Goal: Task Accomplishment & Management: Use online tool/utility

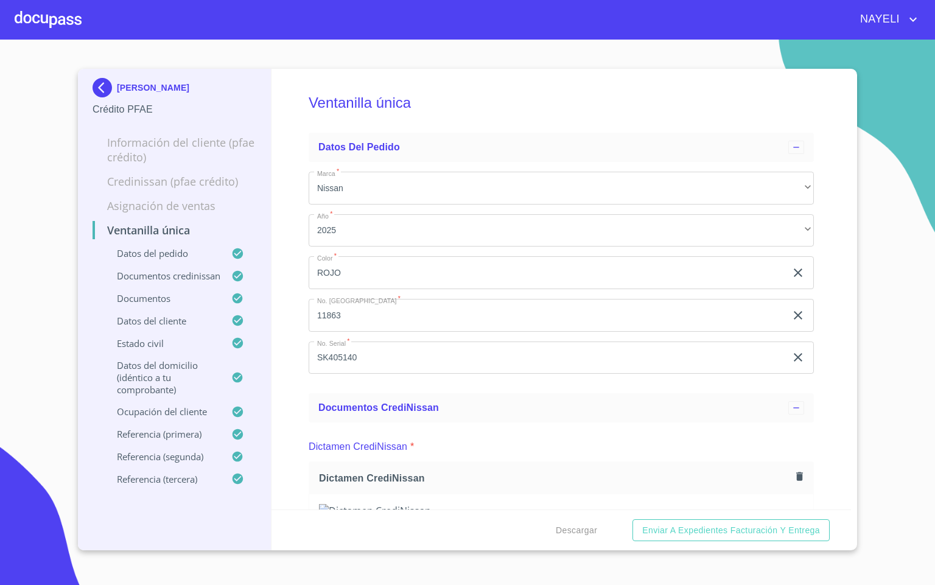
scroll to position [3743, 0]
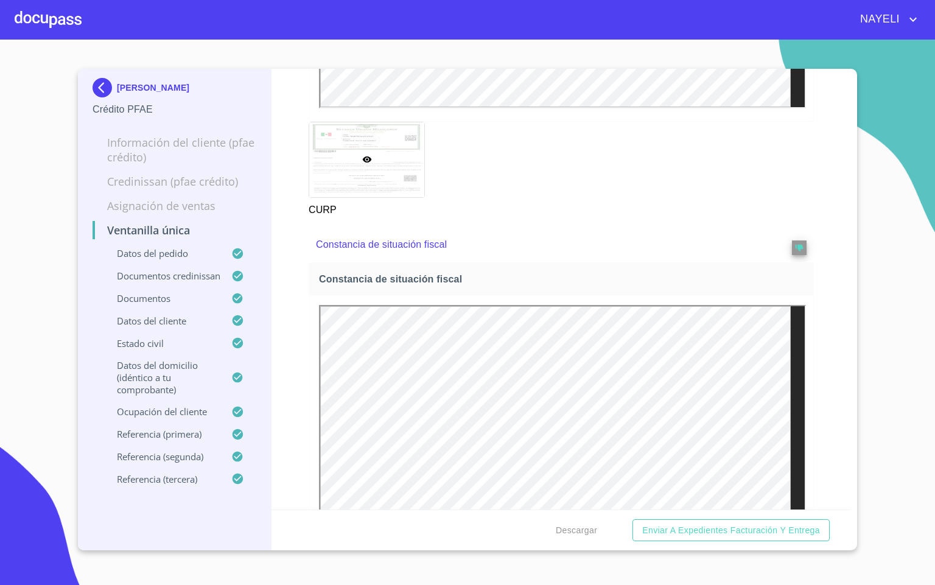
click at [10, 17] on div "NAYELI" at bounding box center [467, 19] width 935 height 39
click at [68, 24] on div at bounding box center [48, 19] width 67 height 39
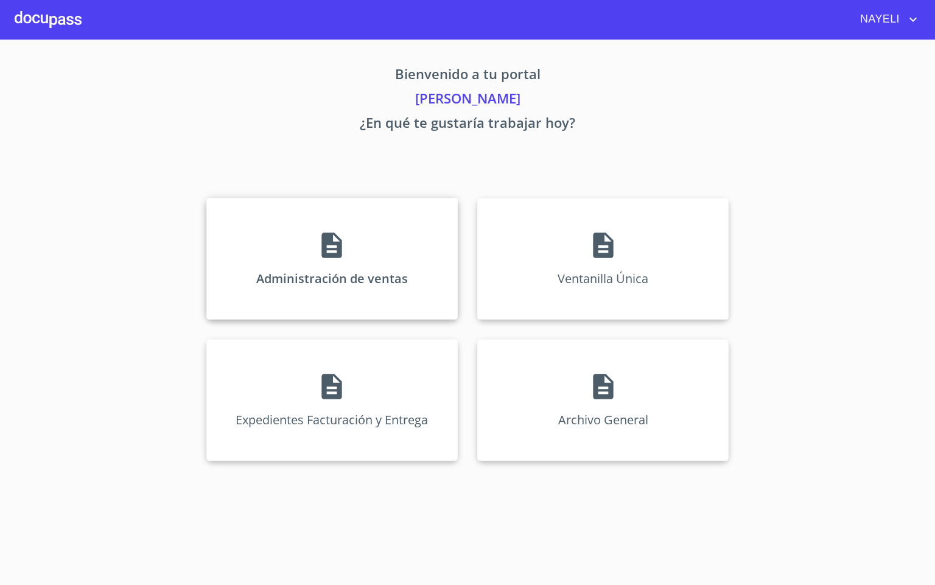
click at [318, 243] on icon at bounding box center [331, 245] width 30 height 30
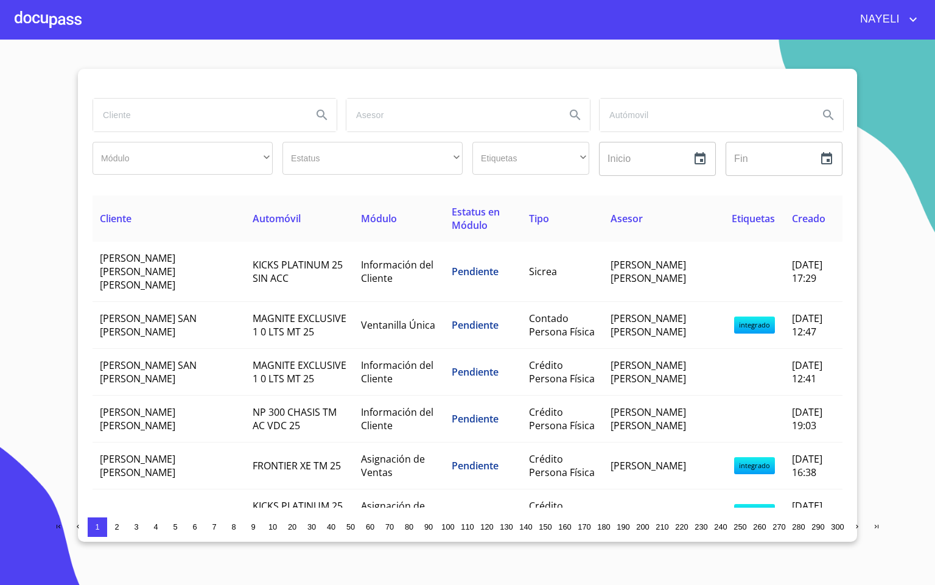
drag, startPoint x: 230, startPoint y: 130, endPoint x: 229, endPoint y: 123, distance: 6.8
click at [230, 128] on input "search" at bounding box center [197, 115] width 209 height 33
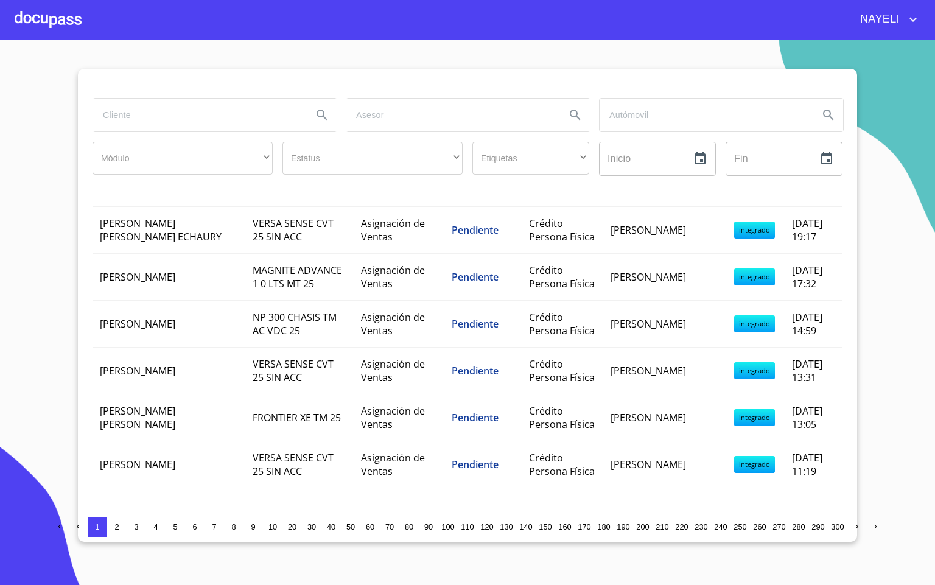
scroll to position [1156, 0]
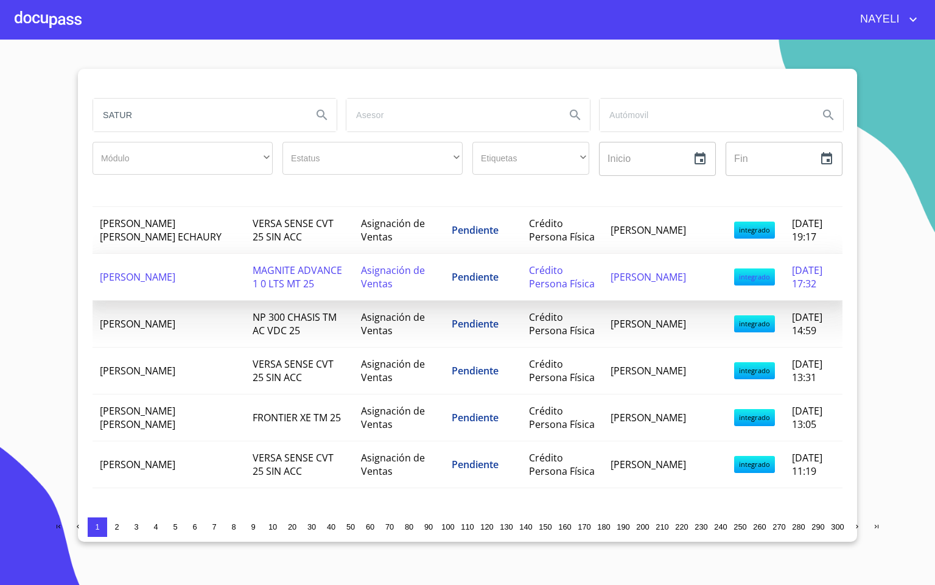
type input "SATUR"
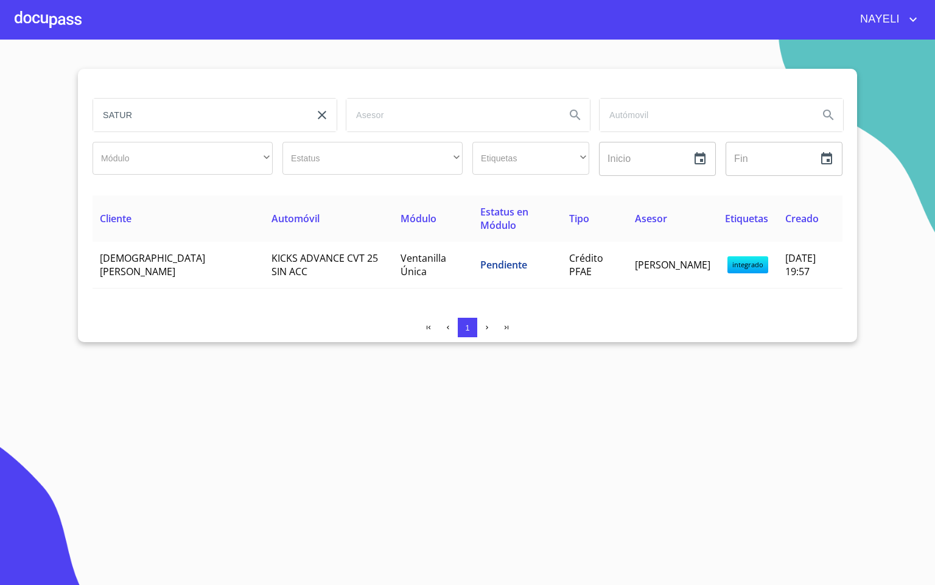
scroll to position [0, 0]
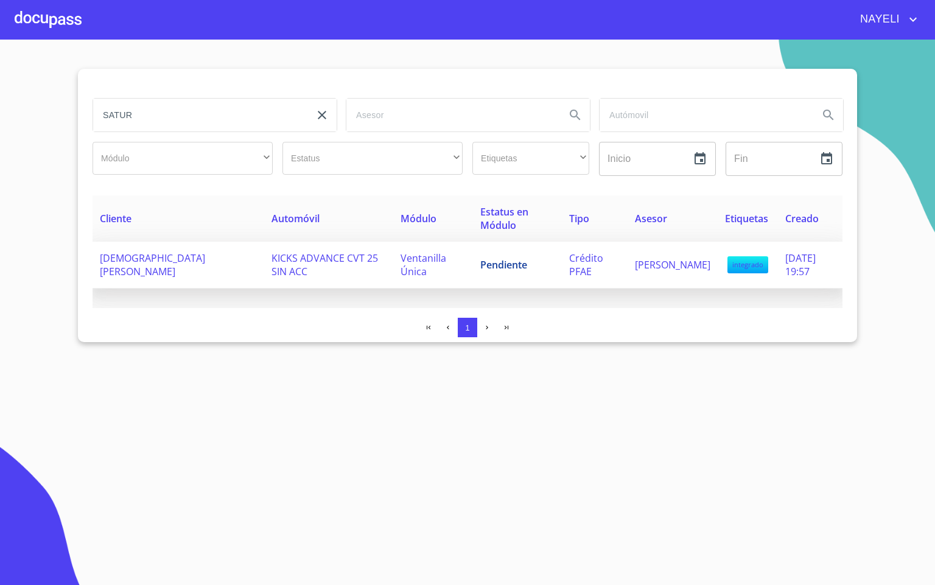
click at [181, 261] on span "[DEMOGRAPHIC_DATA][PERSON_NAME]" at bounding box center [152, 264] width 105 height 27
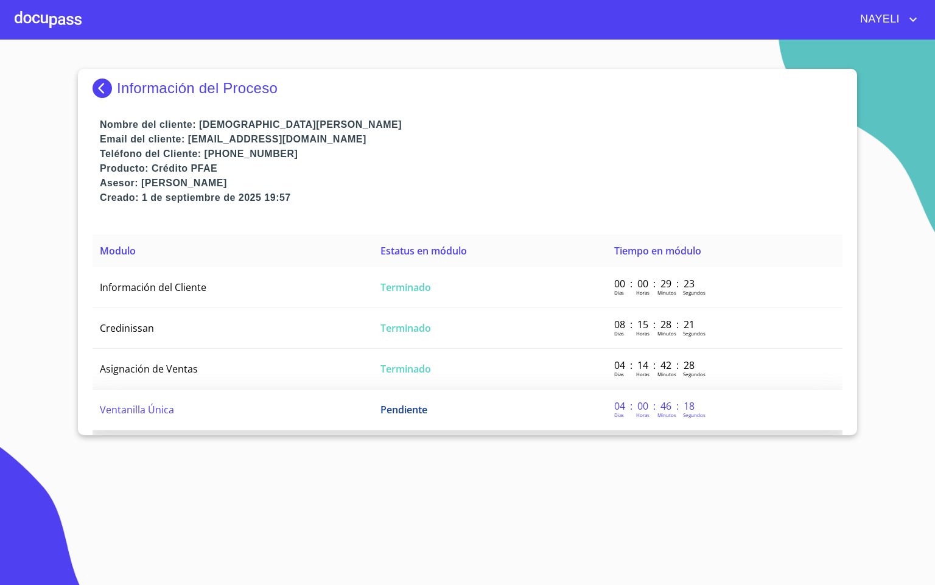
click at [223, 407] on td "Ventanilla Única" at bounding box center [233, 410] width 281 height 41
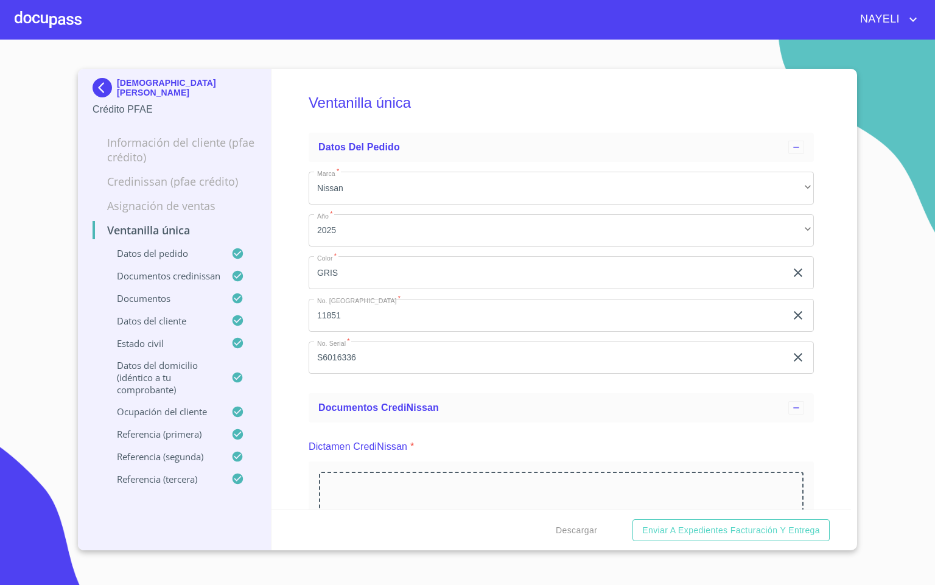
click at [291, 453] on div "Ventanilla única Datos del pedido Marca   * Nissan ​ Año   * 2025 ​ Color   * G…" at bounding box center [561, 289] width 580 height 441
click at [284, 349] on div "Ventanilla única Datos del pedido Marca   * Nissan ​ Año   * 2025 ​ Color   * G…" at bounding box center [561, 289] width 580 height 441
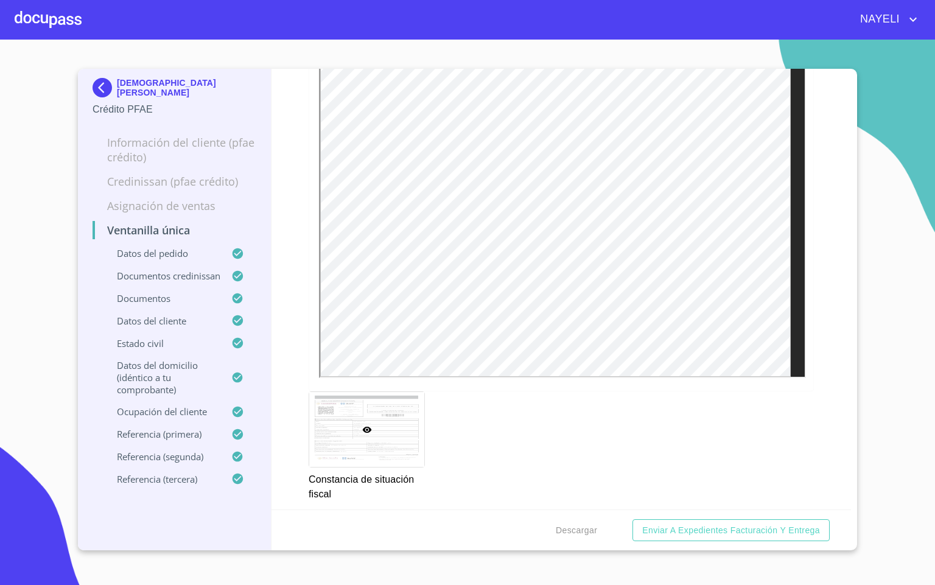
scroll to position [4017, 0]
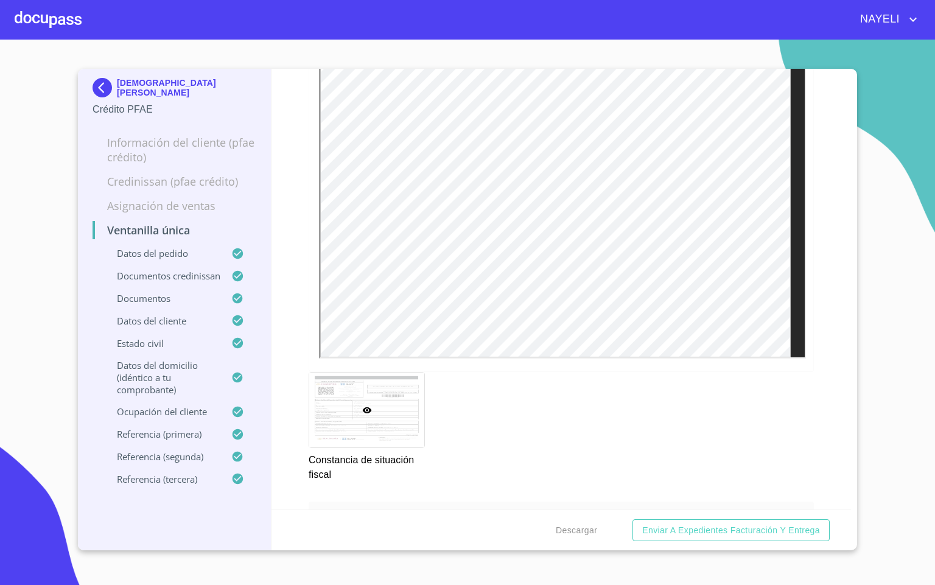
click at [48, 24] on div at bounding box center [48, 19] width 67 height 39
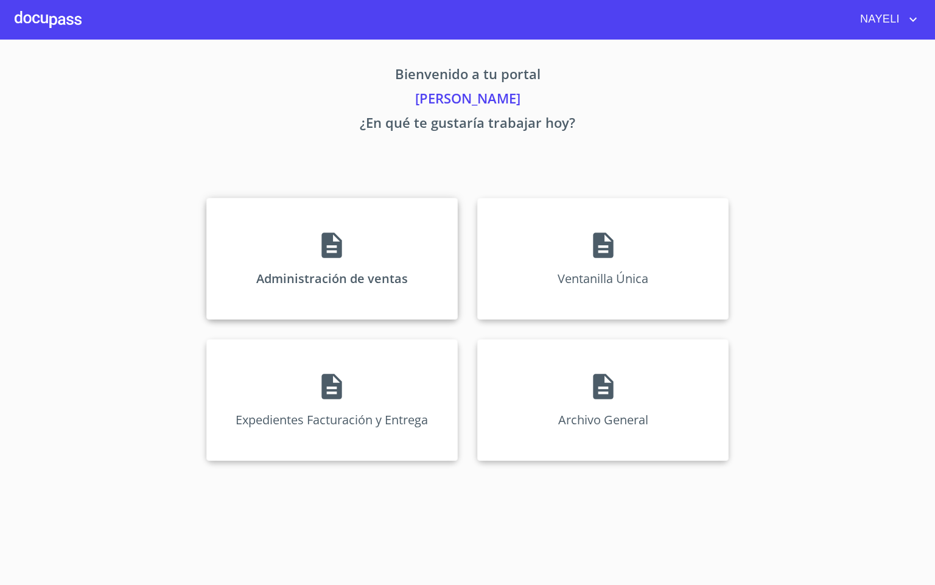
click at [321, 230] on icon at bounding box center [331, 245] width 30 height 30
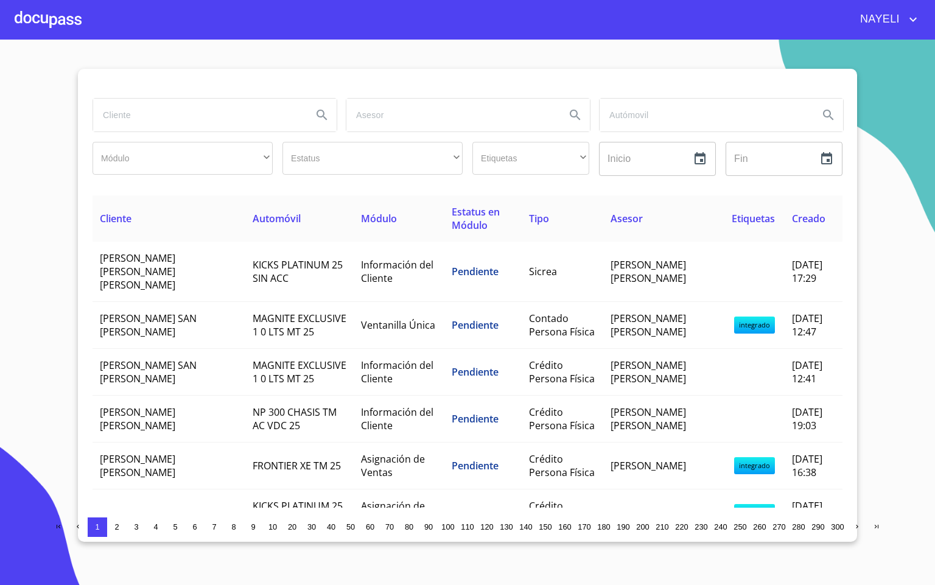
click at [145, 116] on input "search" at bounding box center [197, 115] width 209 height 33
click at [145, 114] on input "search" at bounding box center [197, 115] width 209 height 33
type input "[PERSON_NAME]"
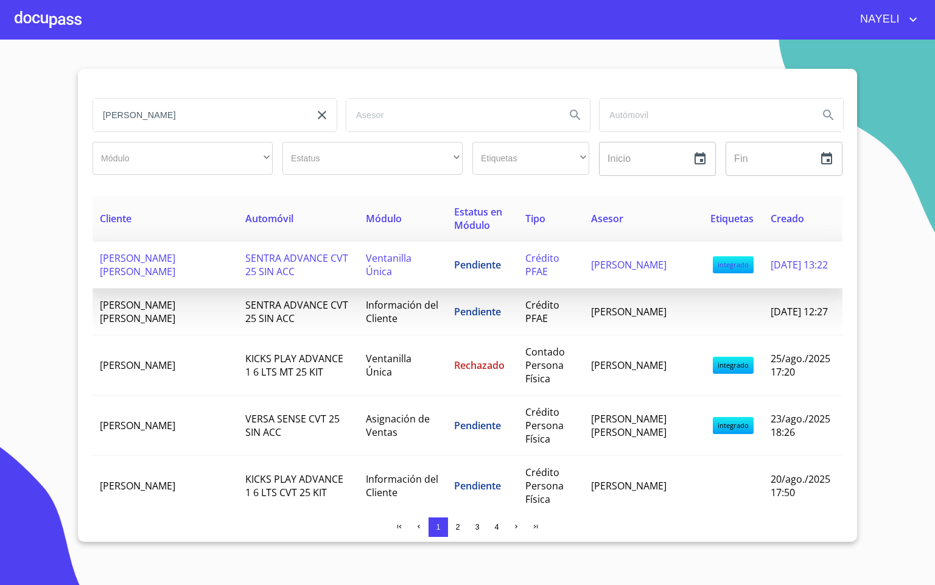
click at [256, 274] on span "SENTRA ADVANCE CVT 25 SIN ACC" at bounding box center [296, 264] width 103 height 27
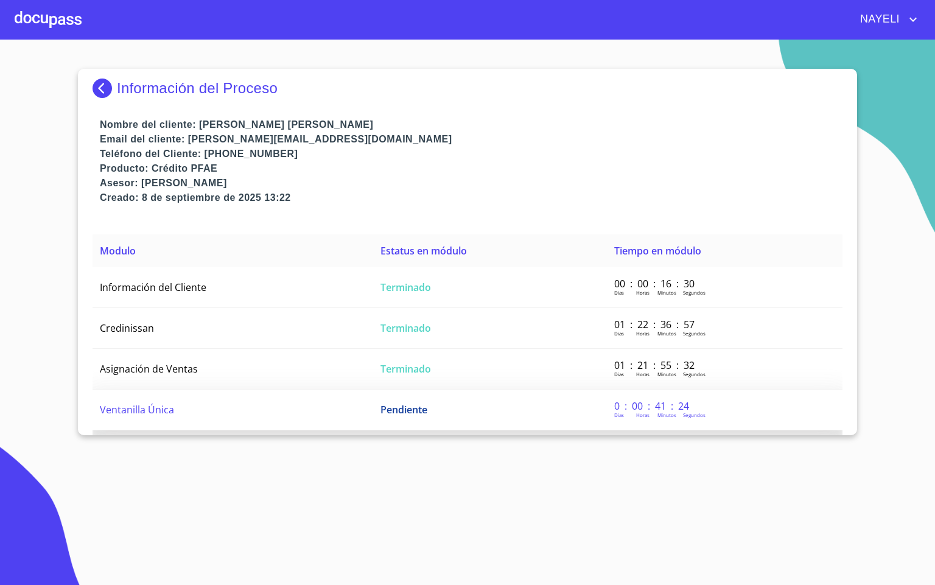
click at [238, 404] on td "Ventanilla Única" at bounding box center [233, 410] width 281 height 41
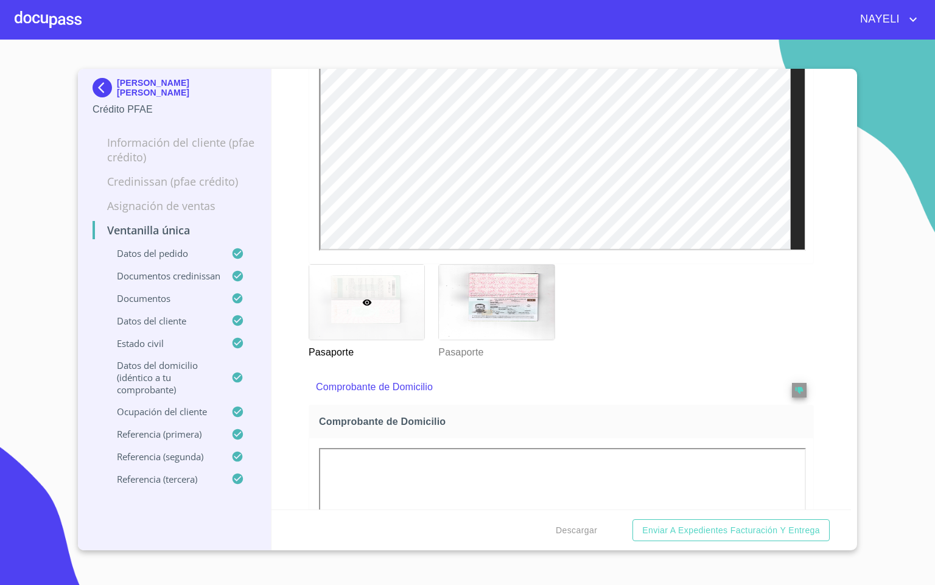
scroll to position [822, 0]
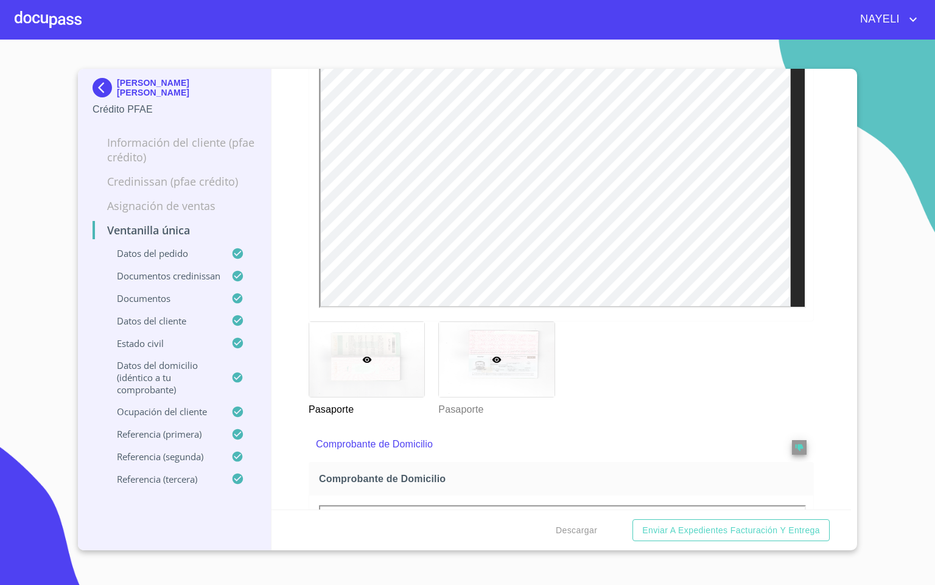
click at [526, 397] on div at bounding box center [496, 359] width 115 height 75
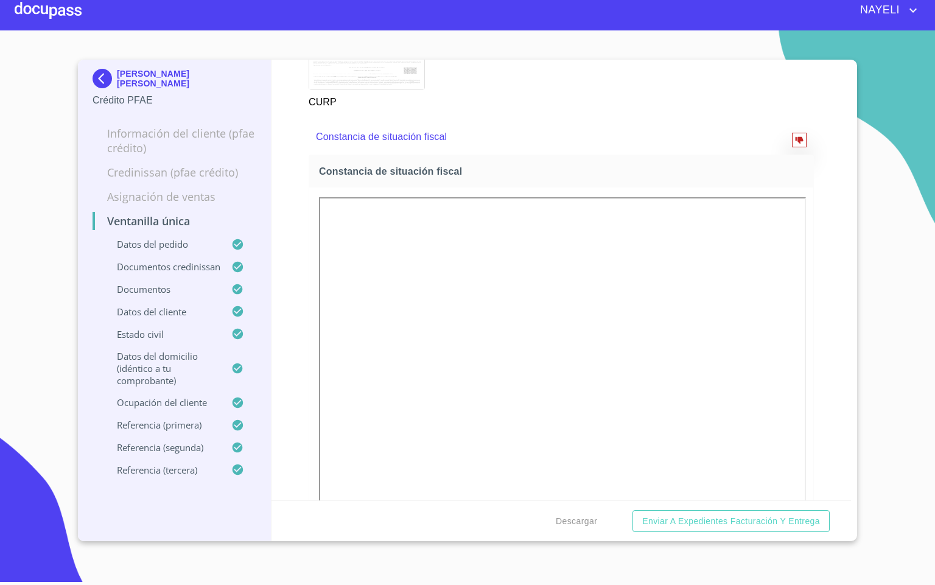
scroll to position [3829, 0]
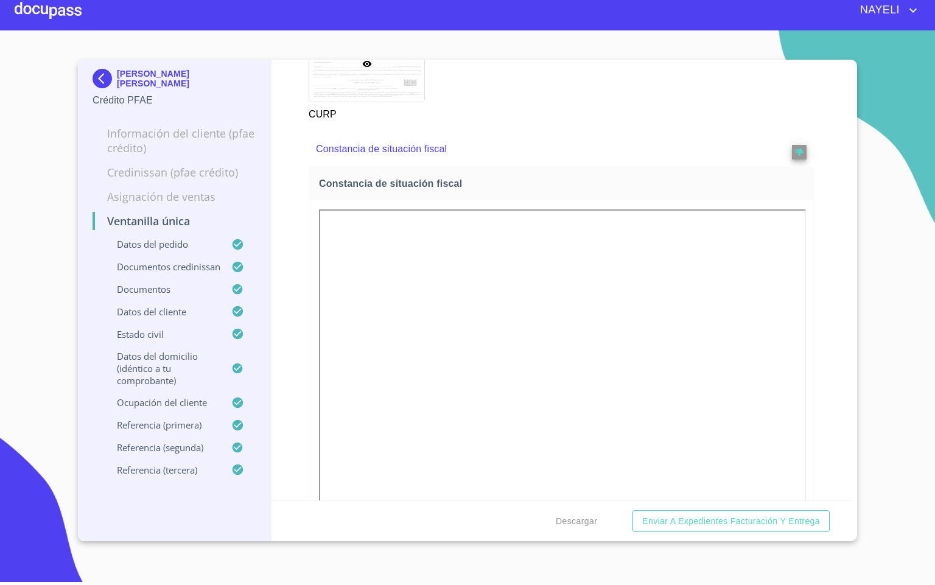
click at [776, 159] on div at bounding box center [781, 149] width 49 height 21
click at [792, 159] on button "reject" at bounding box center [799, 152] width 15 height 15
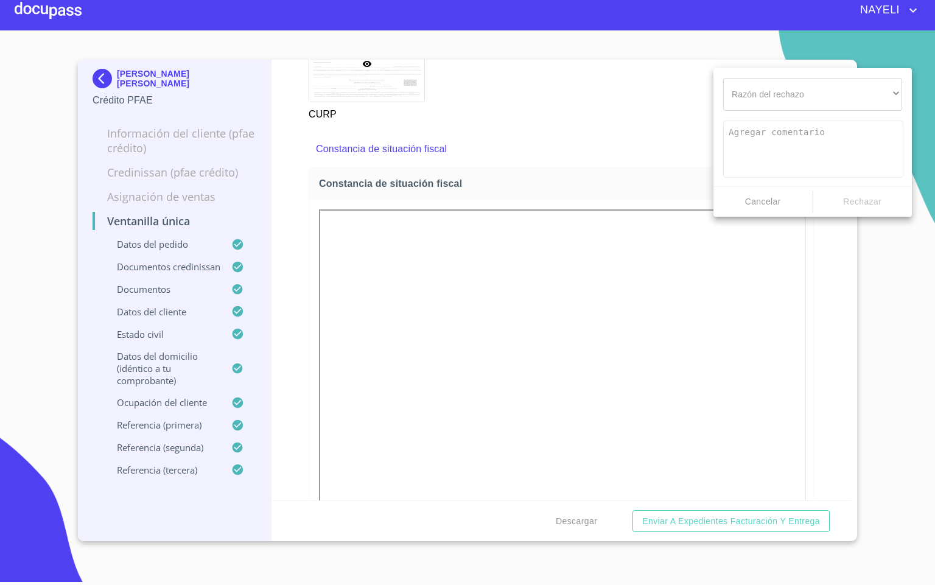
click at [781, 74] on div "Razón del rechazo ​ ​ Cancelar Rechazar" at bounding box center [812, 142] width 198 height 149
click at [788, 85] on div "​" at bounding box center [812, 94] width 179 height 33
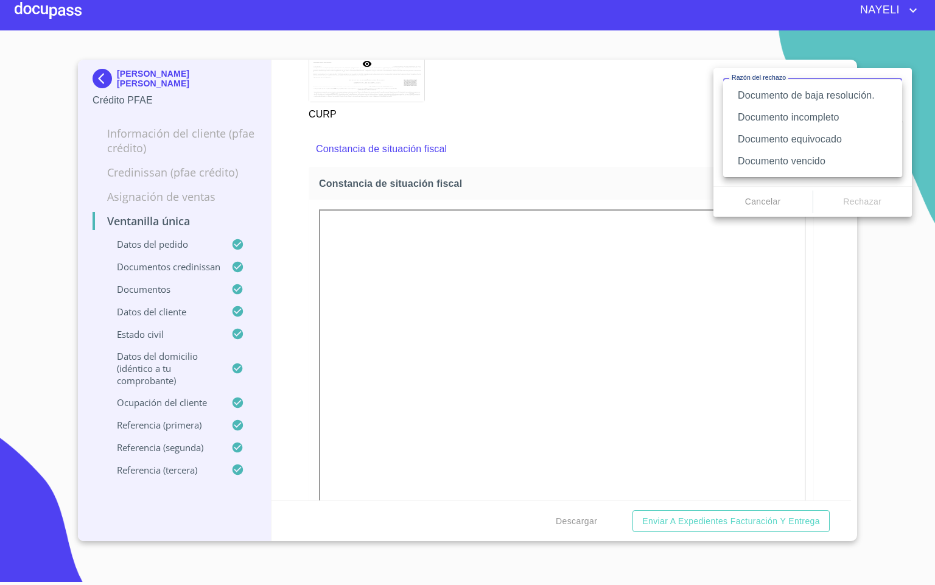
click at [829, 163] on li "Documento vencido" at bounding box center [812, 161] width 179 height 22
type textarea "Favor de enviar de nuevo documento con fecha no mayor a 60 días, puede ser foto…"
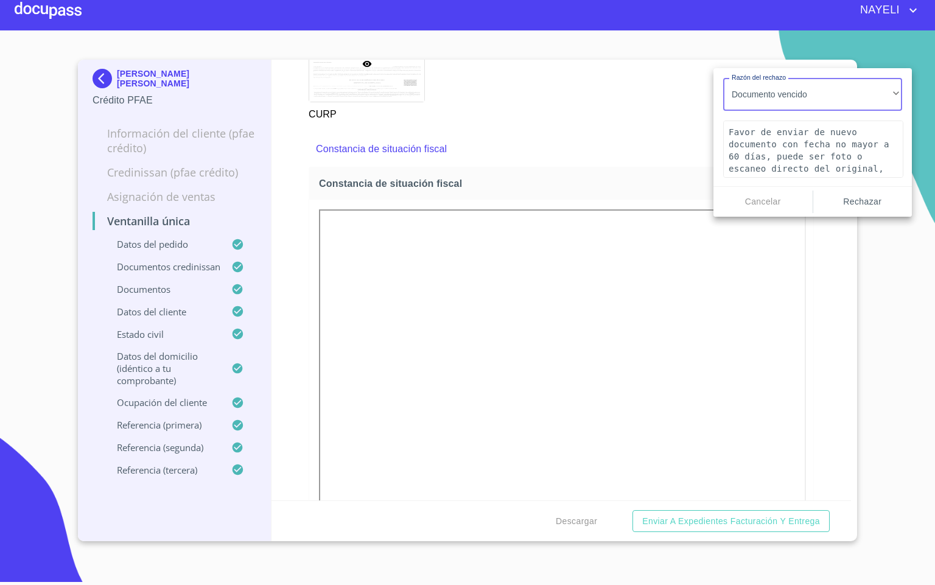
click at [861, 199] on span "Rechazar" at bounding box center [862, 201] width 89 height 15
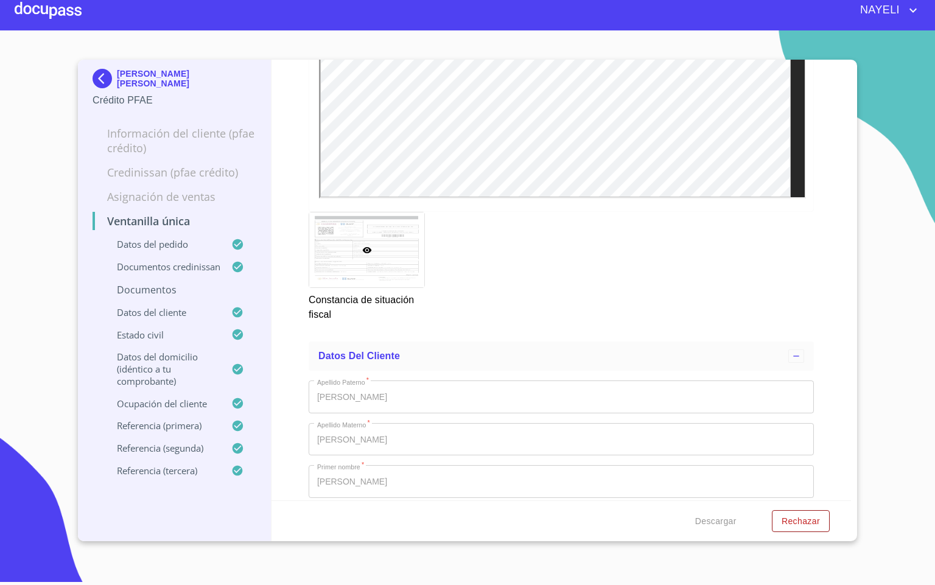
scroll to position [4195, 0]
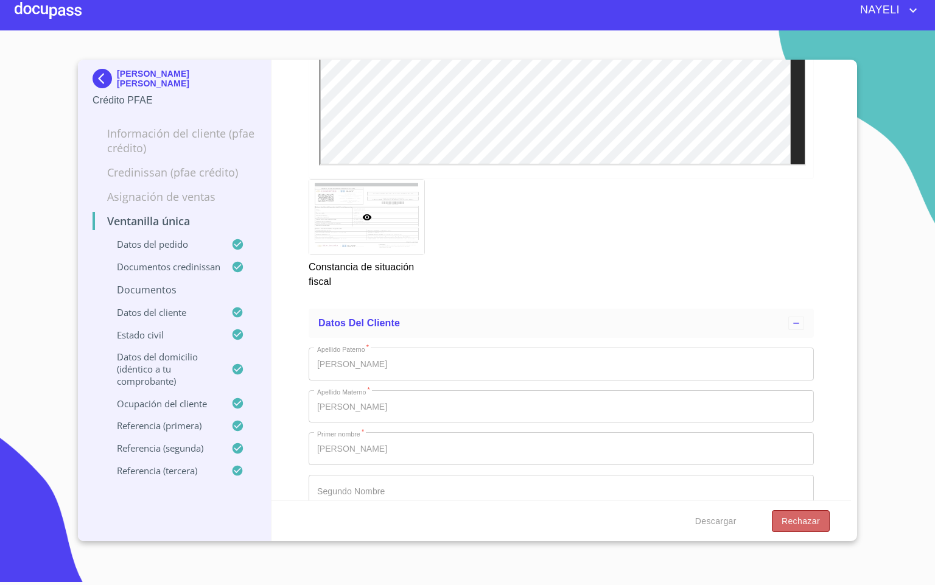
click at [813, 522] on span "Rechazar" at bounding box center [800, 521] width 38 height 15
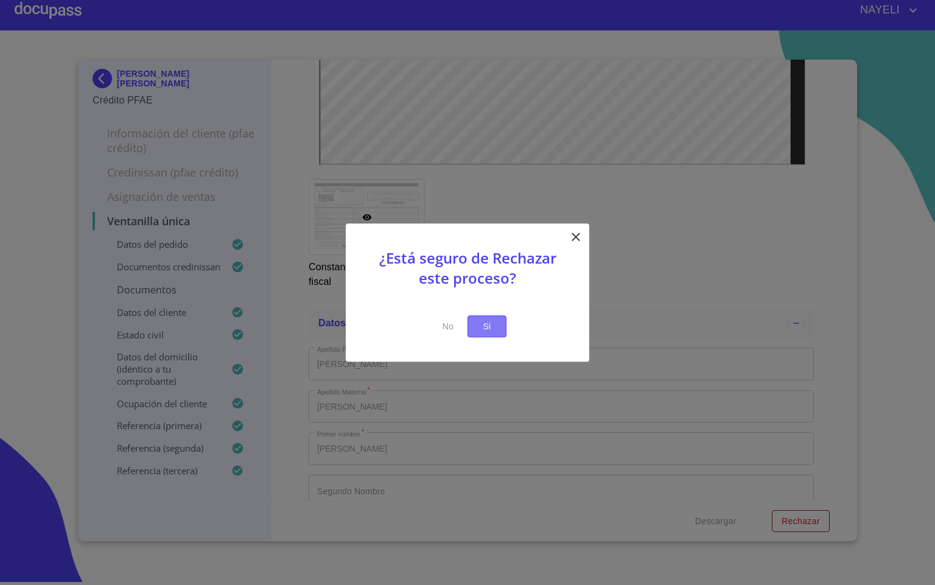
click at [497, 332] on button "Si" at bounding box center [486, 326] width 39 height 23
